Goal: Navigation & Orientation: Find specific page/section

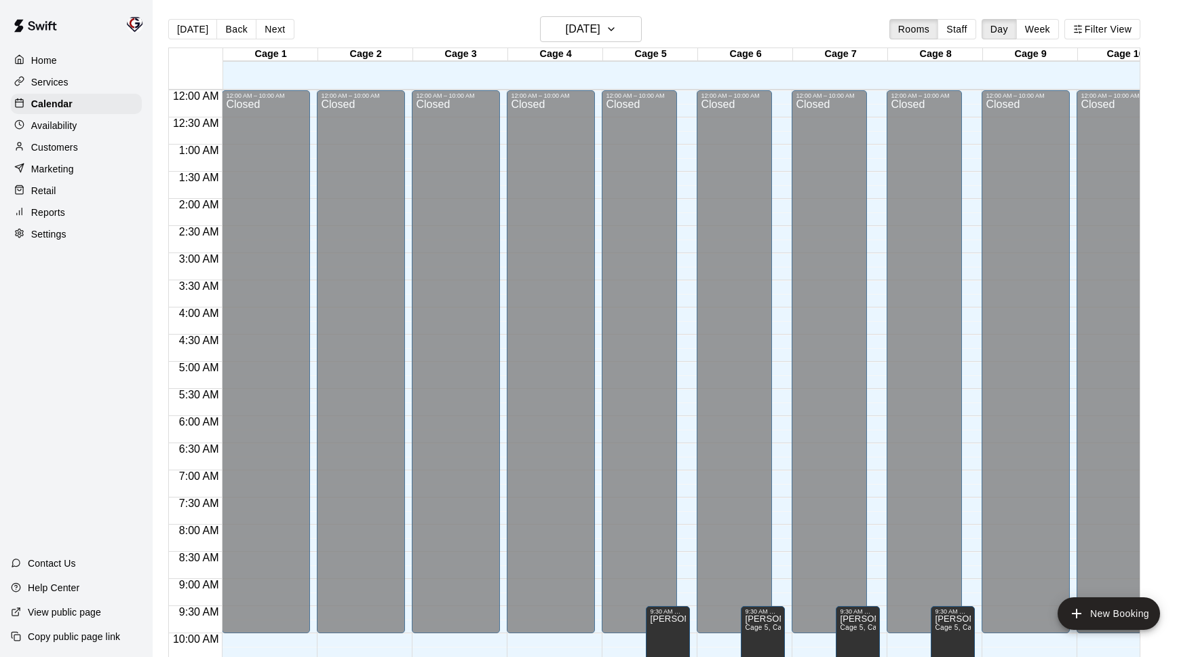
scroll to position [546, 0]
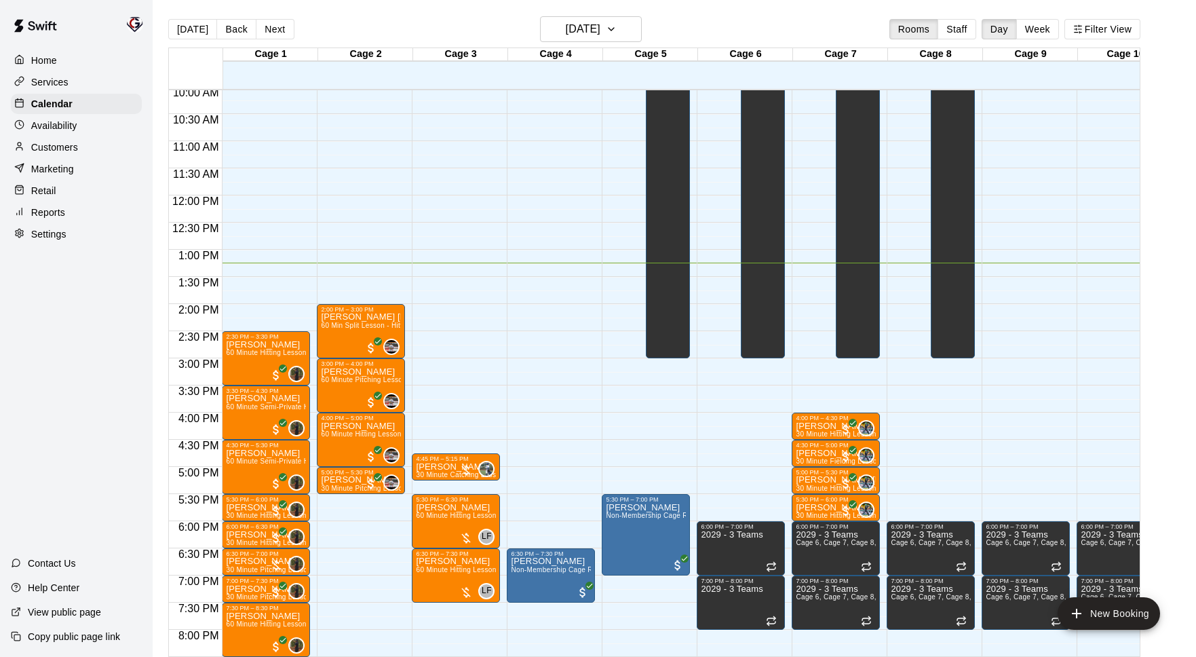
click at [45, 173] on p "Marketing" at bounding box center [52, 169] width 43 height 14
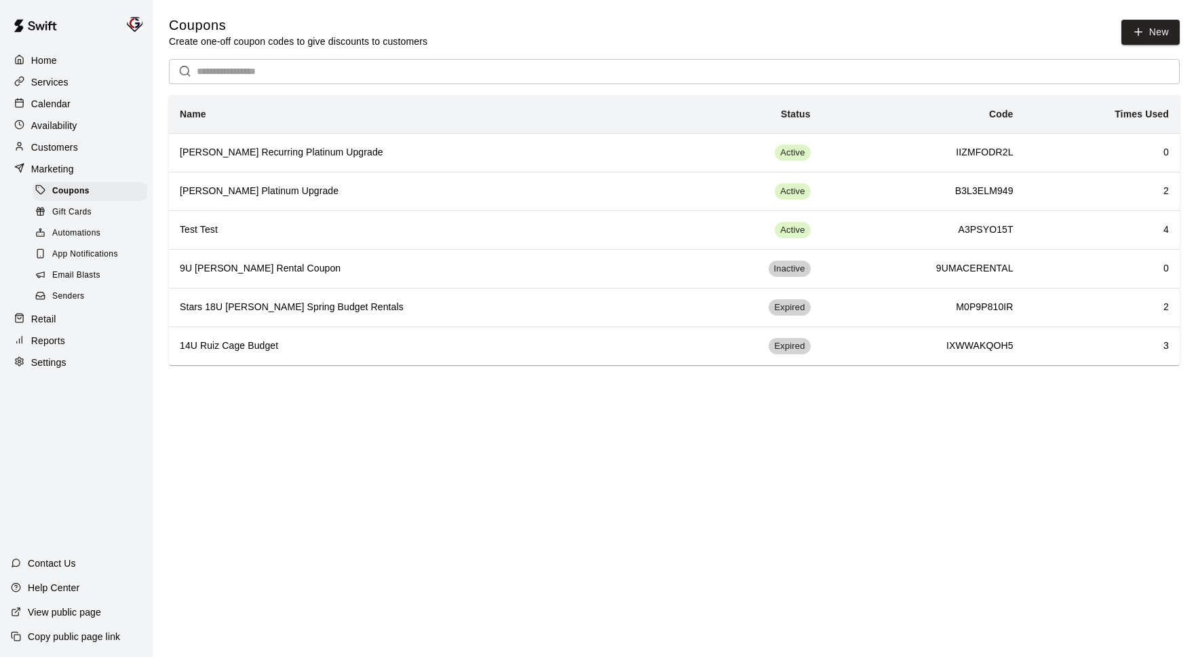
click at [86, 273] on span "Email Blasts" at bounding box center [76, 276] width 48 height 14
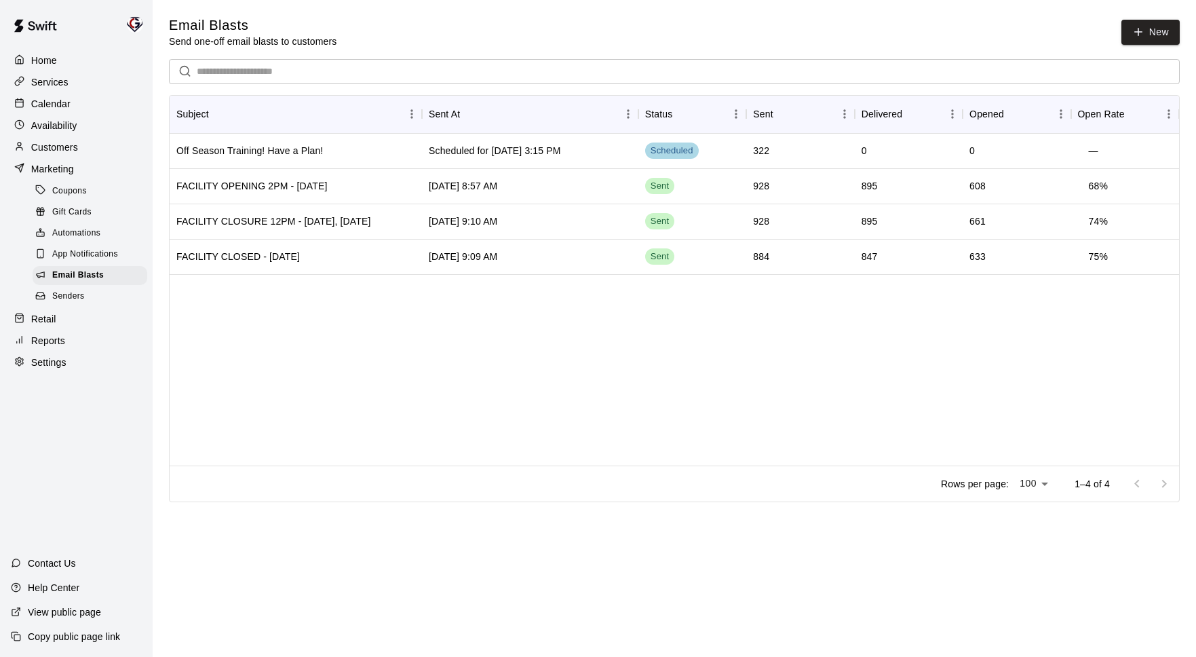
click at [39, 104] on p "Calendar" at bounding box center [50, 104] width 39 height 14
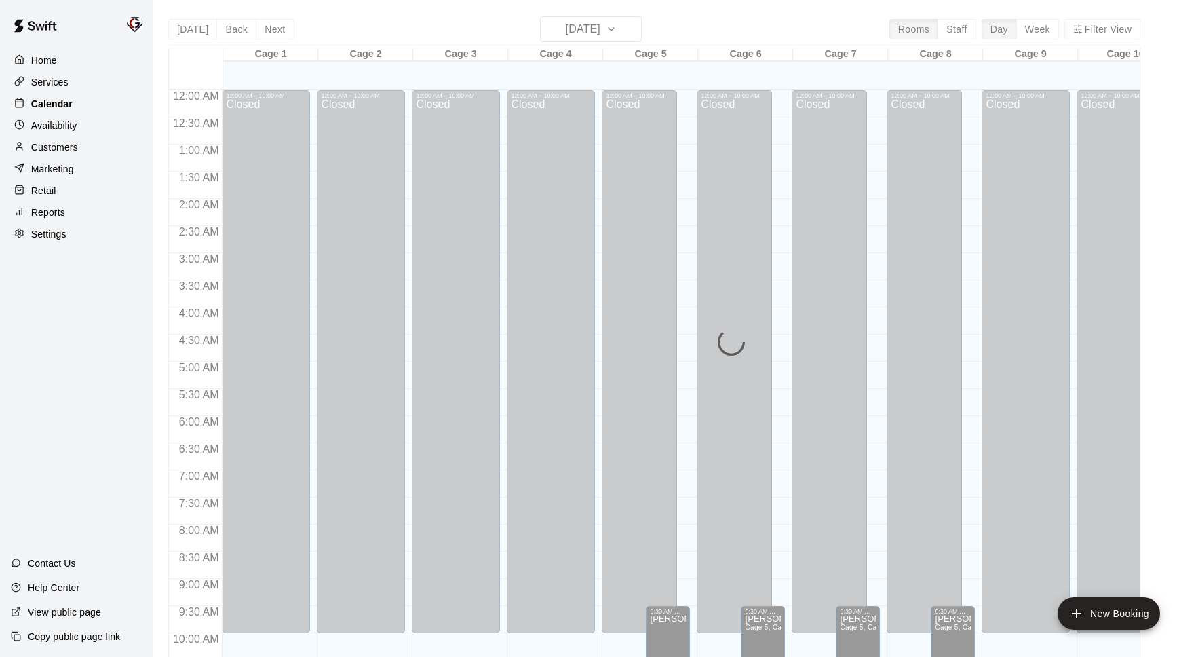
scroll to position [680, 0]
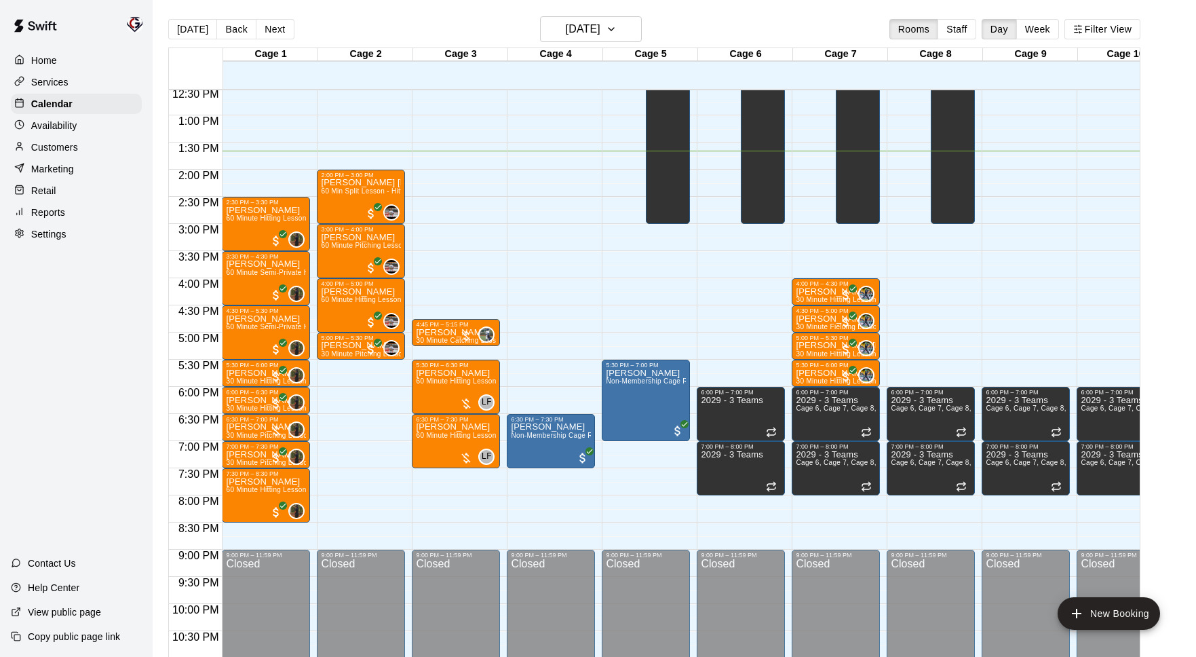
click at [64, 218] on div "Reports" at bounding box center [76, 212] width 131 height 20
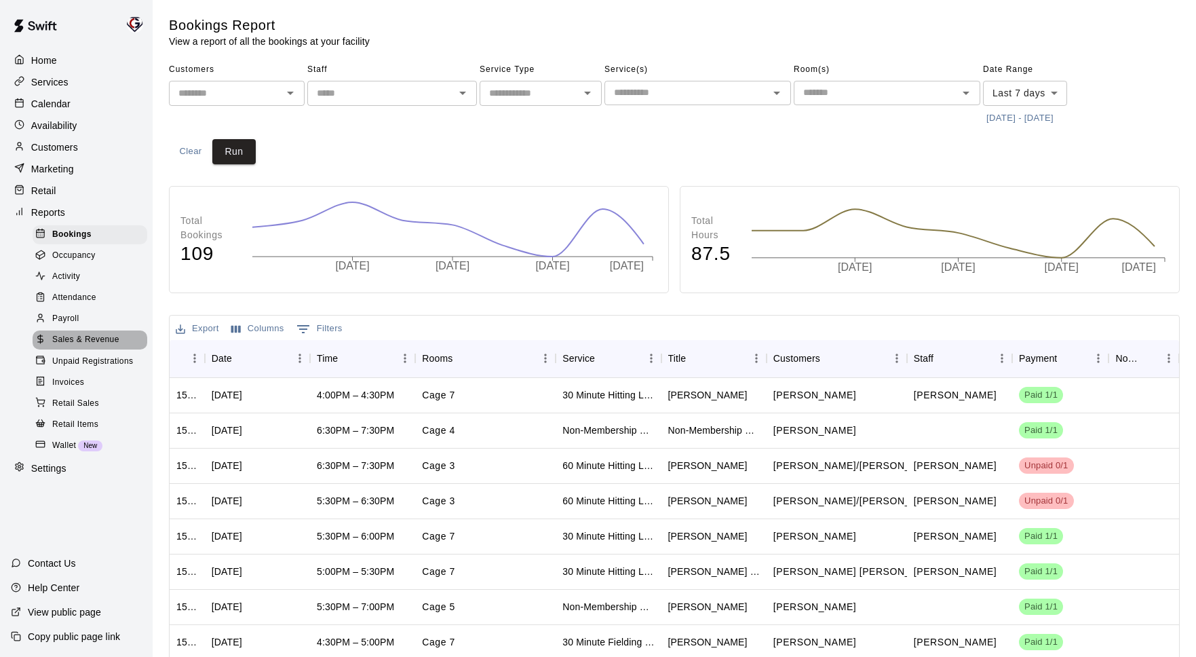
click at [85, 334] on span "Sales & Revenue" at bounding box center [85, 340] width 67 height 14
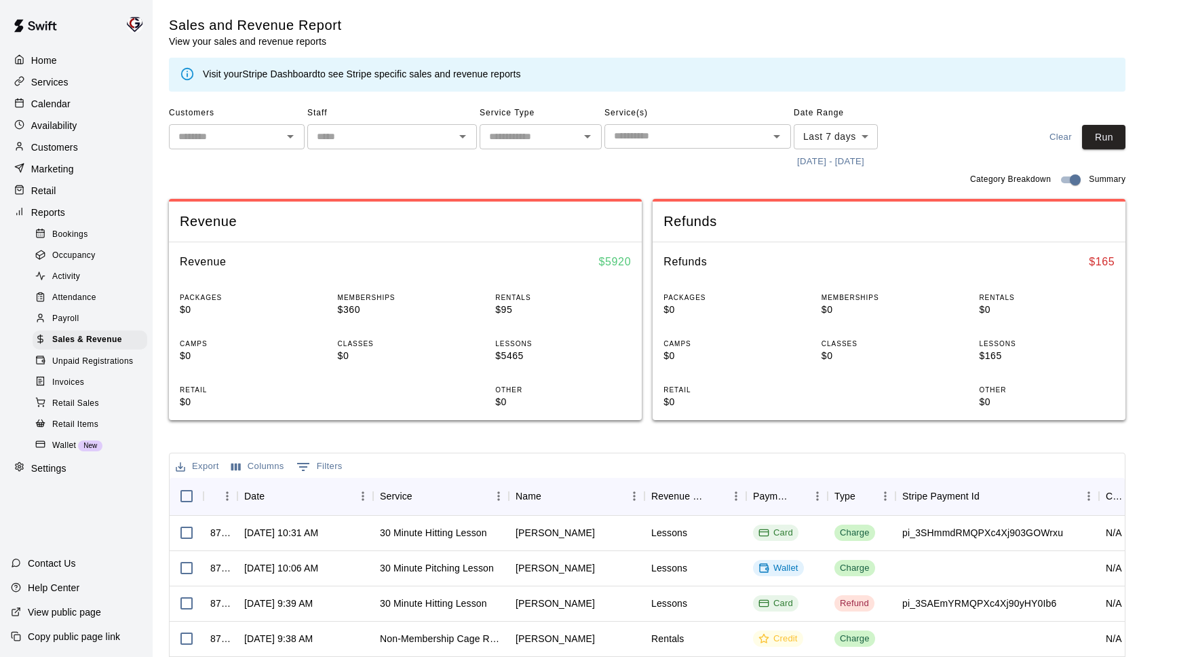
click at [56, 102] on p "Calendar" at bounding box center [50, 104] width 39 height 14
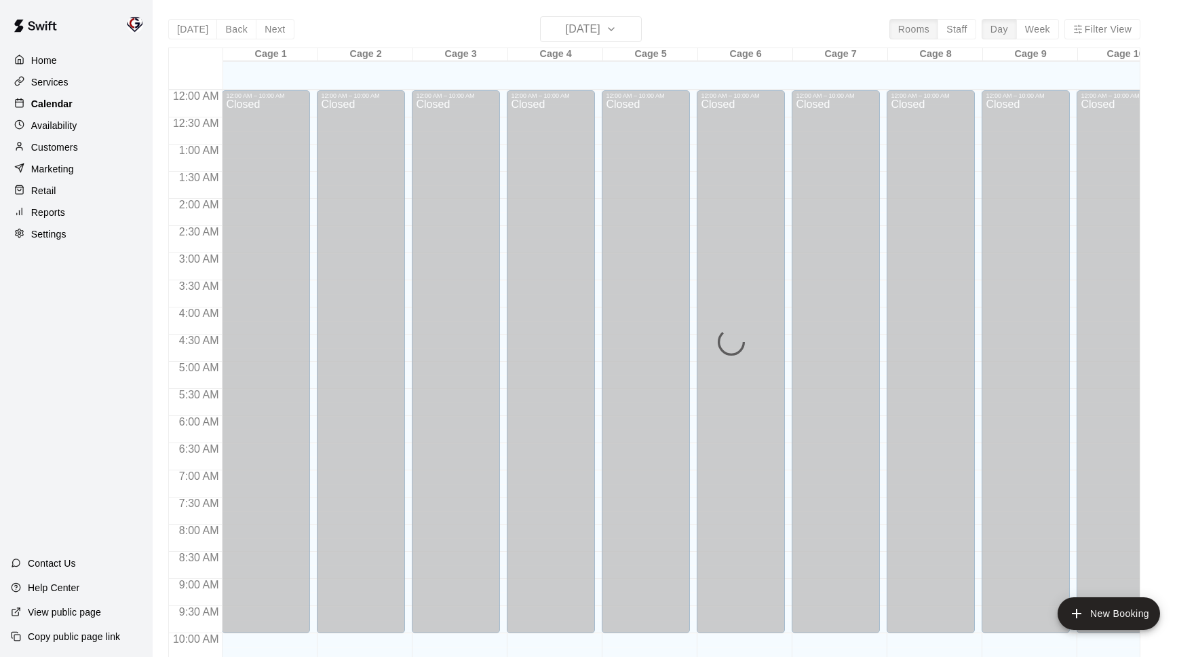
scroll to position [680, 0]
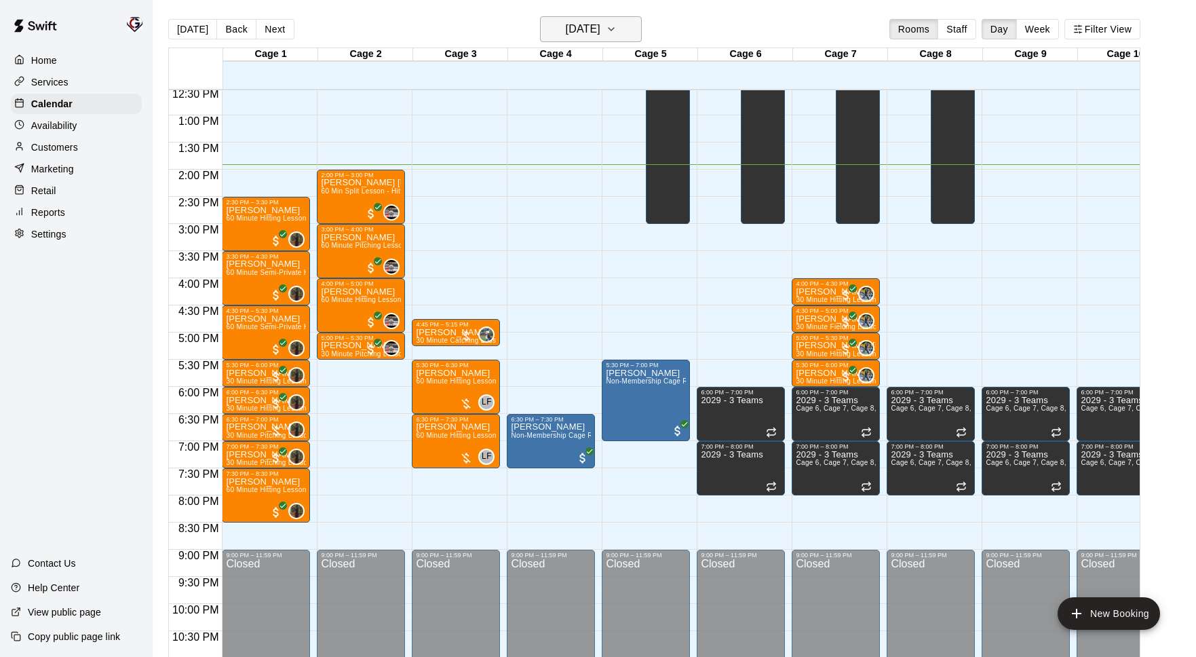
click at [568, 31] on h6 "[DATE]" at bounding box center [583, 29] width 35 height 19
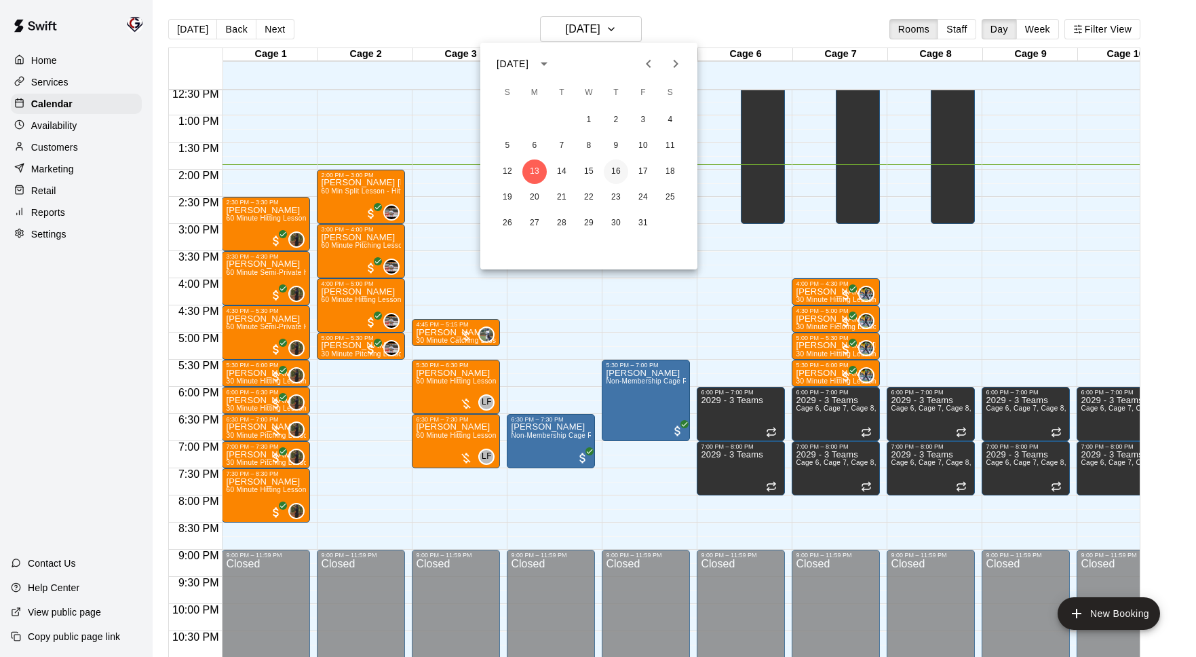
click at [623, 171] on button "16" at bounding box center [616, 171] width 24 height 24
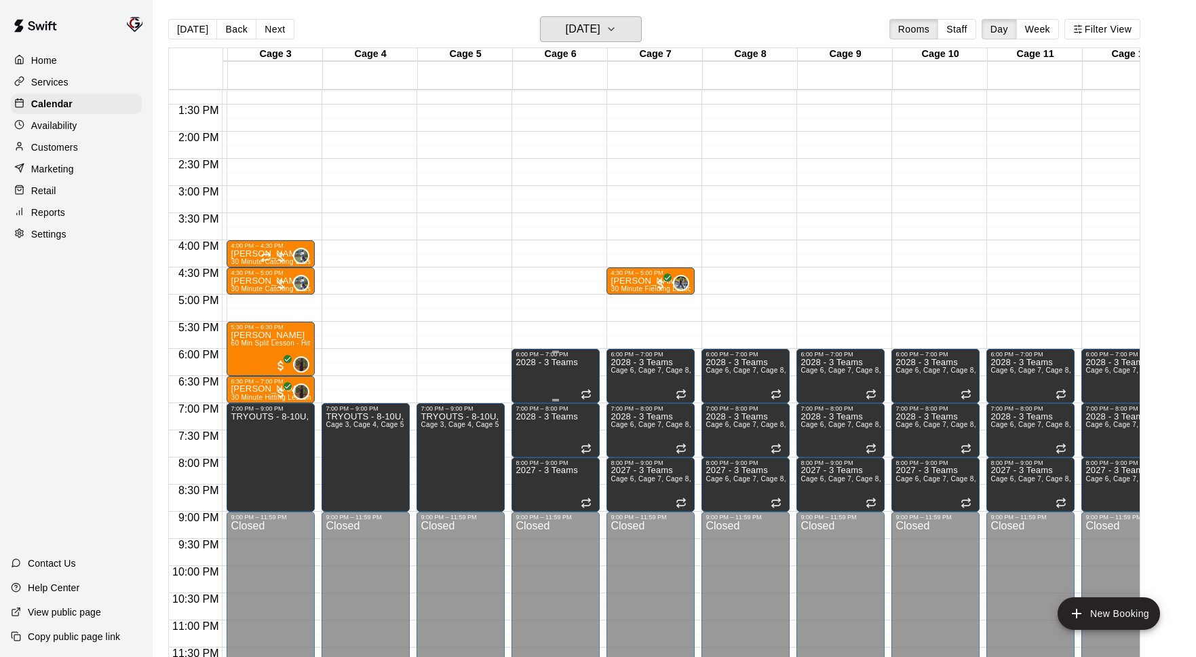
scroll to position [0, 121]
